Goal: Information Seeking & Learning: Learn about a topic

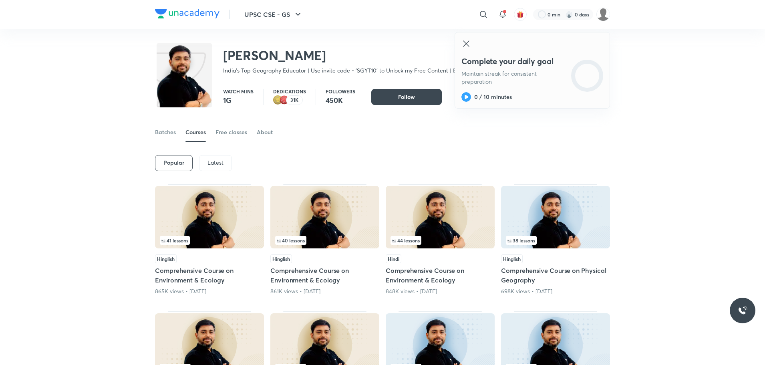
click at [205, 167] on div "Latest" at bounding box center [215, 163] width 33 height 16
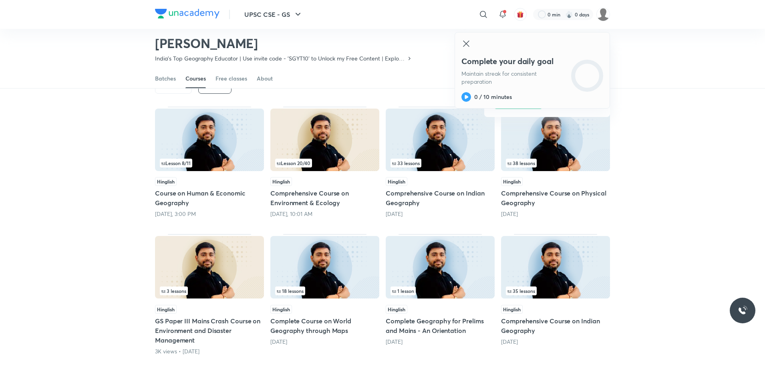
scroll to position [53, 0]
click at [411, 154] on img at bounding box center [440, 140] width 109 height 62
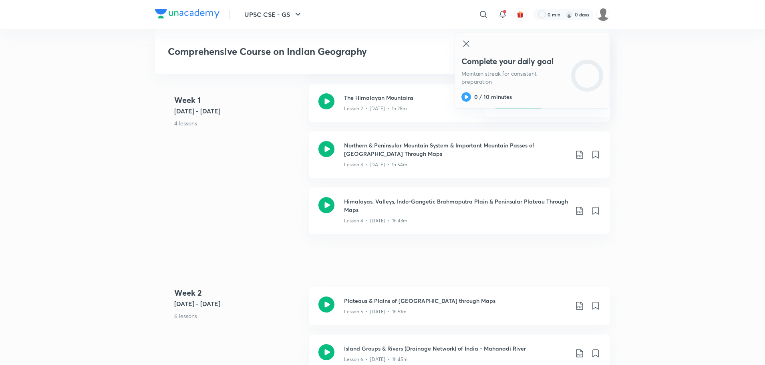
scroll to position [374, 0]
click at [466, 45] on icon at bounding box center [467, 44] width 10 height 10
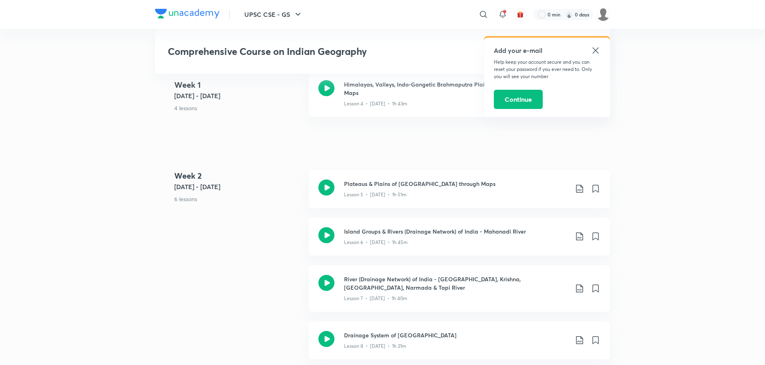
scroll to position [491, 0]
click at [327, 195] on icon at bounding box center [326, 188] width 16 height 16
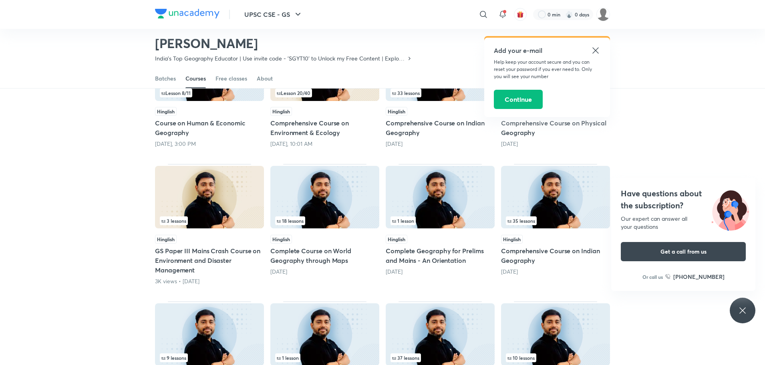
scroll to position [132, 0]
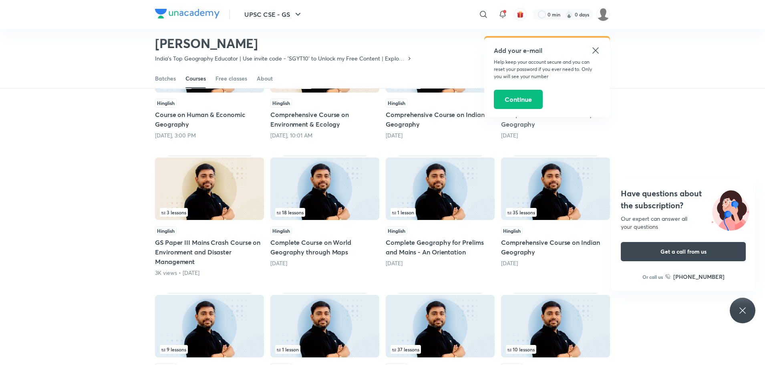
click at [574, 192] on img at bounding box center [555, 188] width 109 height 62
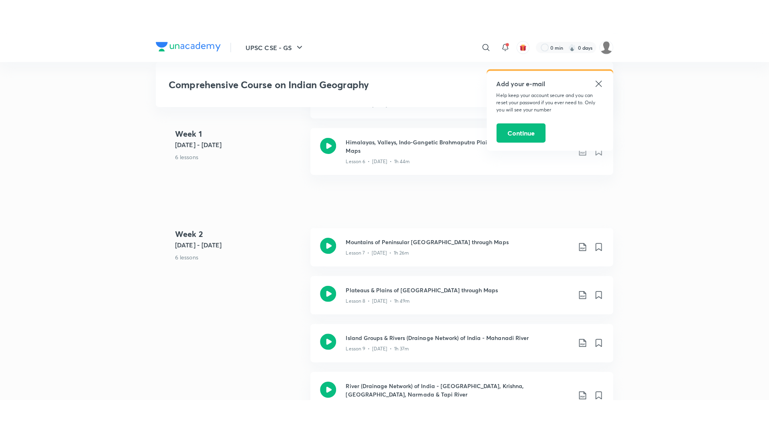
scroll to position [563, 0]
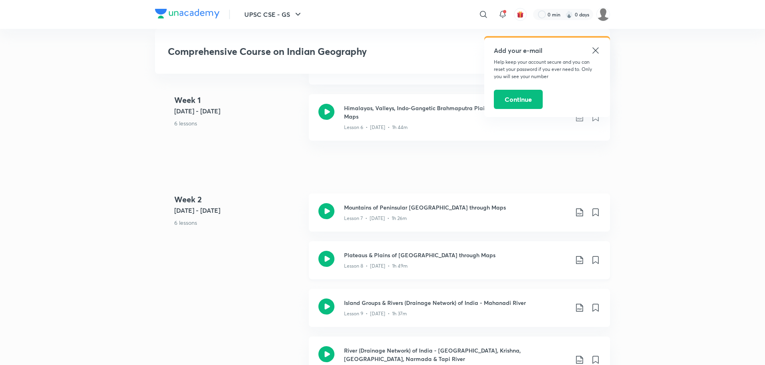
click at [329, 258] on icon at bounding box center [326, 259] width 16 height 16
